Goal: Transaction & Acquisition: Purchase product/service

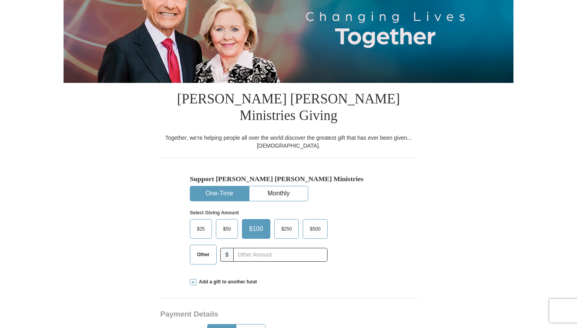
scroll to position [126, 0]
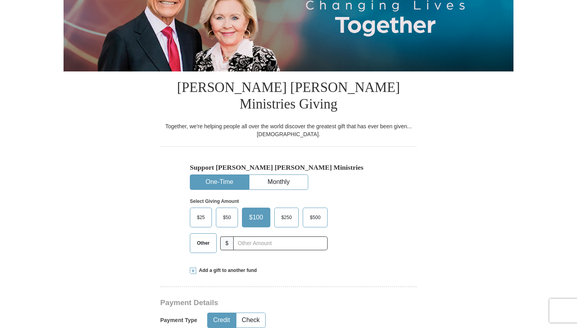
click at [198, 237] on span "Other" at bounding box center [203, 243] width 21 height 12
click at [0, 0] on input "Other" at bounding box center [0, 0] width 0 height 0
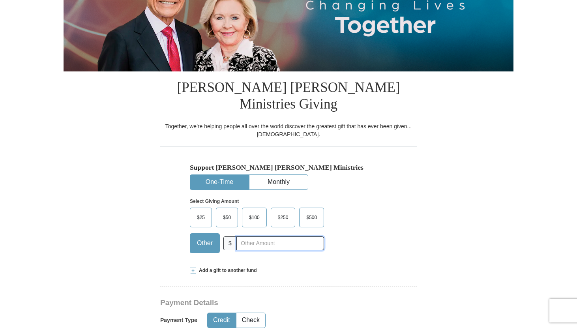
click at [265, 236] on input "text" at bounding box center [280, 243] width 88 height 14
click at [251, 236] on input "text" at bounding box center [280, 243] width 88 height 14
click at [280, 236] on input "text" at bounding box center [280, 243] width 88 height 14
click at [389, 205] on div "Support [PERSON_NAME] [PERSON_NAME] Ministries One-Time Monthly Select Giving A…" at bounding box center [288, 202] width 256 height 112
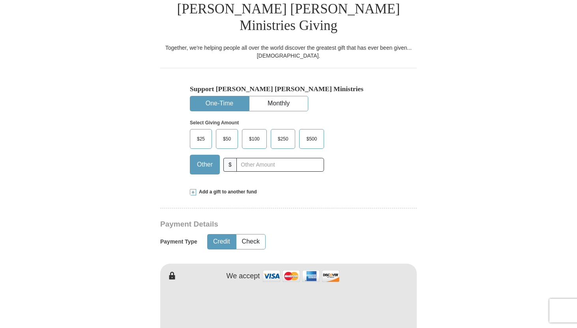
scroll to position [205, 0]
click at [263, 157] on input "text" at bounding box center [280, 164] width 88 height 14
type input "30"
click at [421, 202] on form "Already have an account? Sign in for faster giving. Don't have an account? Crea…" at bounding box center [289, 320] width 450 height 989
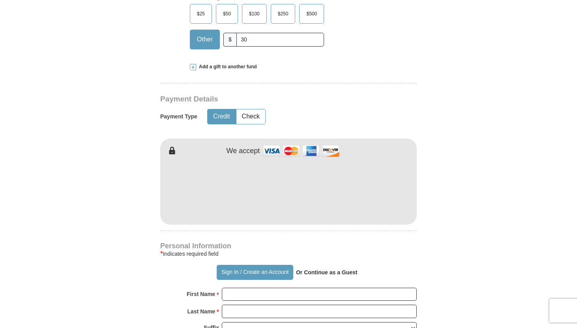
scroll to position [331, 0]
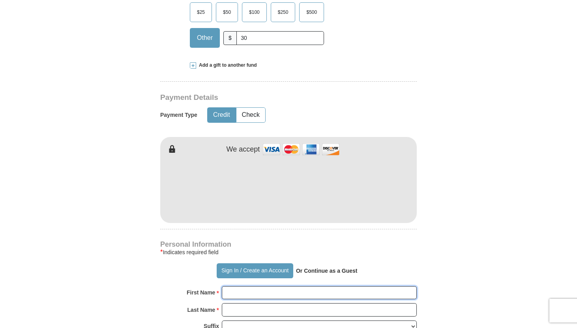
type input "[PERSON_NAME]"
type input "Ravelomanana"
click at [435, 189] on form "Already have an account? Sign in for faster giving. Don't have an account? Crea…" at bounding box center [289, 194] width 450 height 989
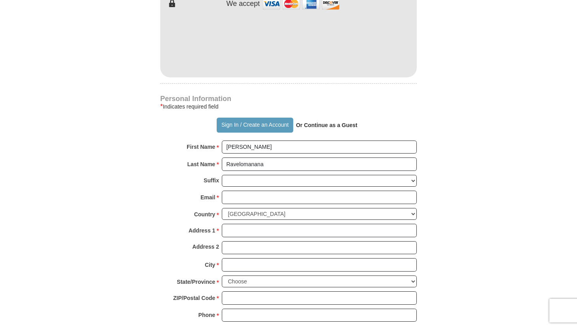
scroll to position [505, 0]
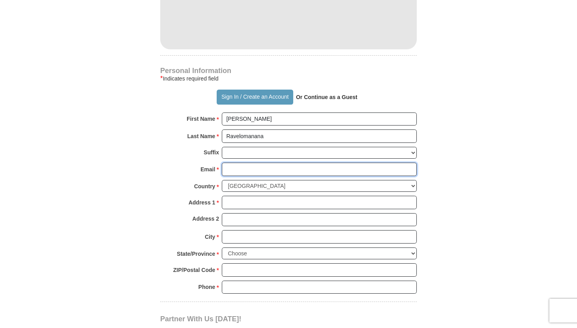
click at [338, 163] on input "Email *" at bounding box center [319, 169] width 195 height 13
type input "[EMAIL_ADDRESS][DOMAIN_NAME]"
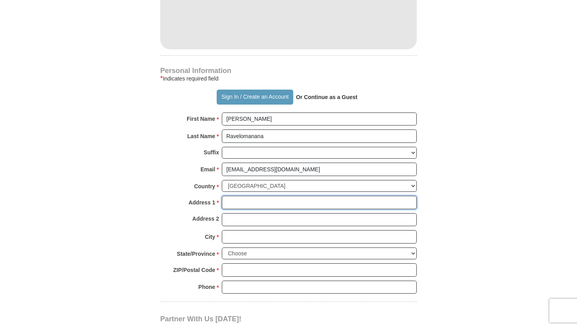
type input "[STREET_ADDRESS]"
type input "Apt H"
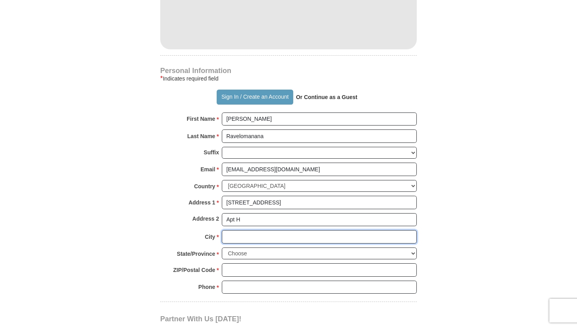
type input "[GEOGRAPHIC_DATA]"
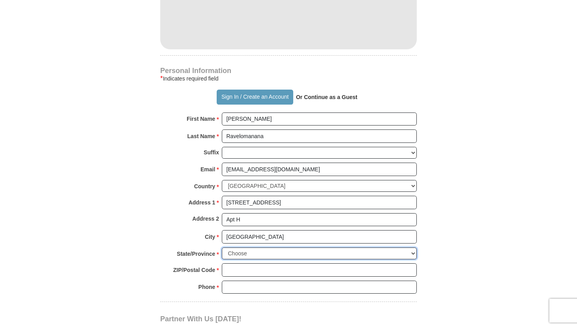
select select "MD"
type input "21211"
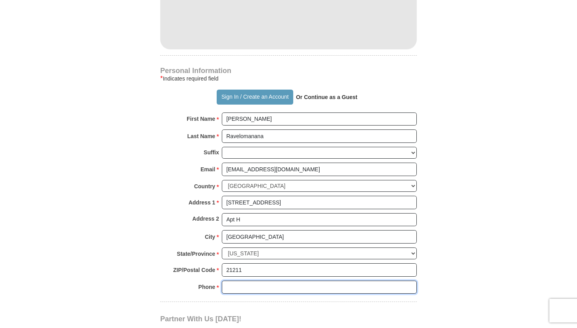
type input "4434543251"
click at [470, 183] on form "Already have an account? Sign in for faster giving. Don't have an account? Crea…" at bounding box center [289, 21] width 450 height 989
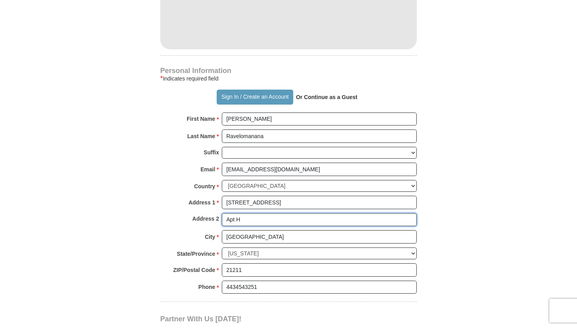
click at [314, 213] on input "Apt H" at bounding box center [319, 219] width 195 height 13
type input "A"
click at [513, 187] on form "Already have an account? Sign in for faster giving. Don't have an account? Crea…" at bounding box center [289, 21] width 450 height 989
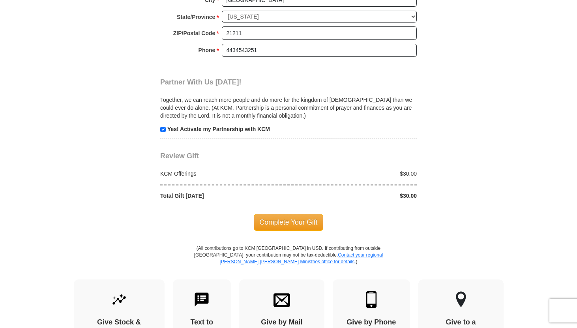
scroll to position [757, 0]
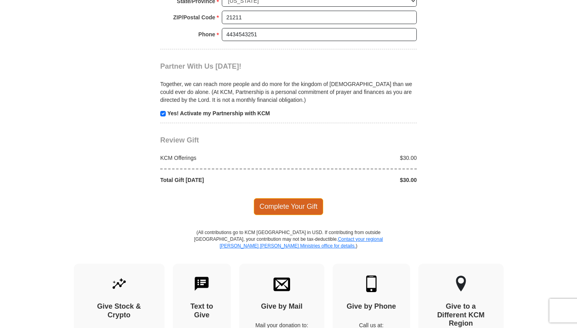
click at [314, 198] on span "Complete Your Gift" at bounding box center [289, 206] width 70 height 17
